Goal: Navigation & Orientation: Find specific page/section

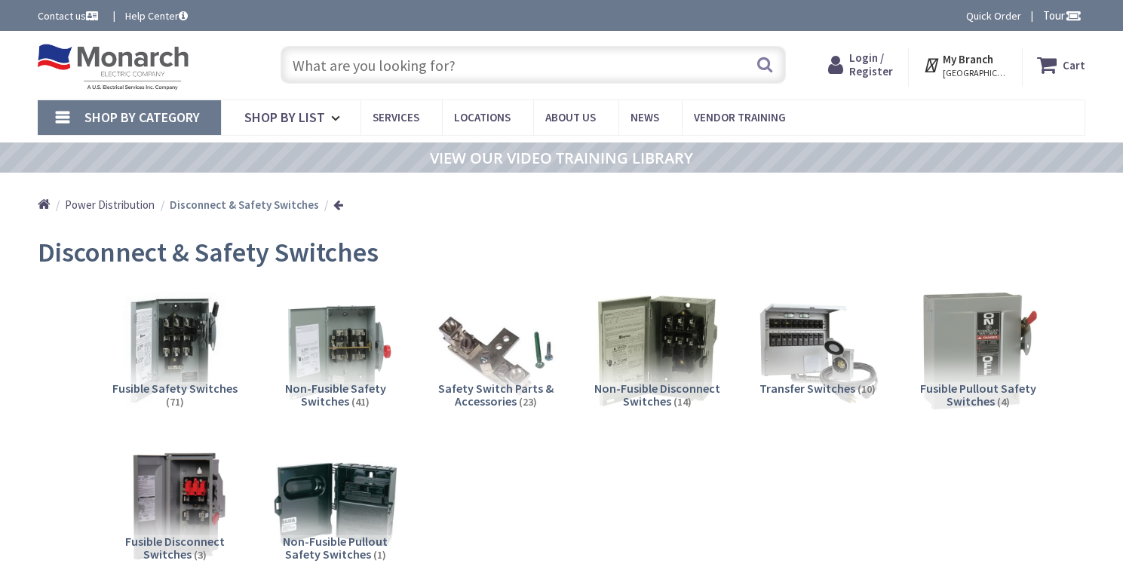
click at [72, 75] on img at bounding box center [113, 67] width 151 height 47
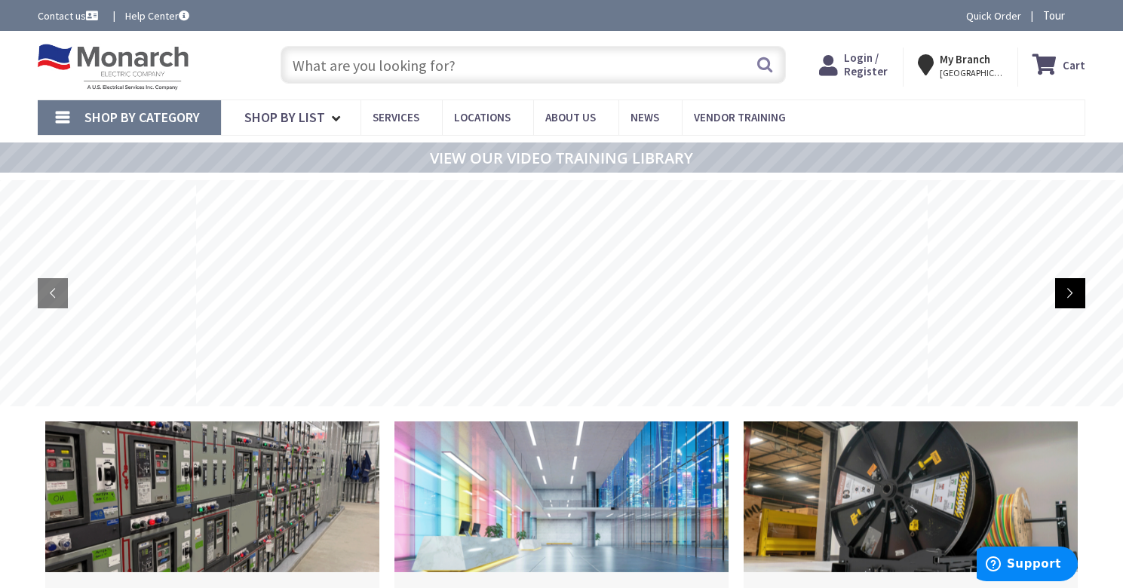
click at [1070, 298] on rs-arrow at bounding box center [1070, 293] width 30 height 30
click at [1070, 293] on rs-arrow at bounding box center [1070, 293] width 30 height 30
